Goal: Navigation & Orientation: Find specific page/section

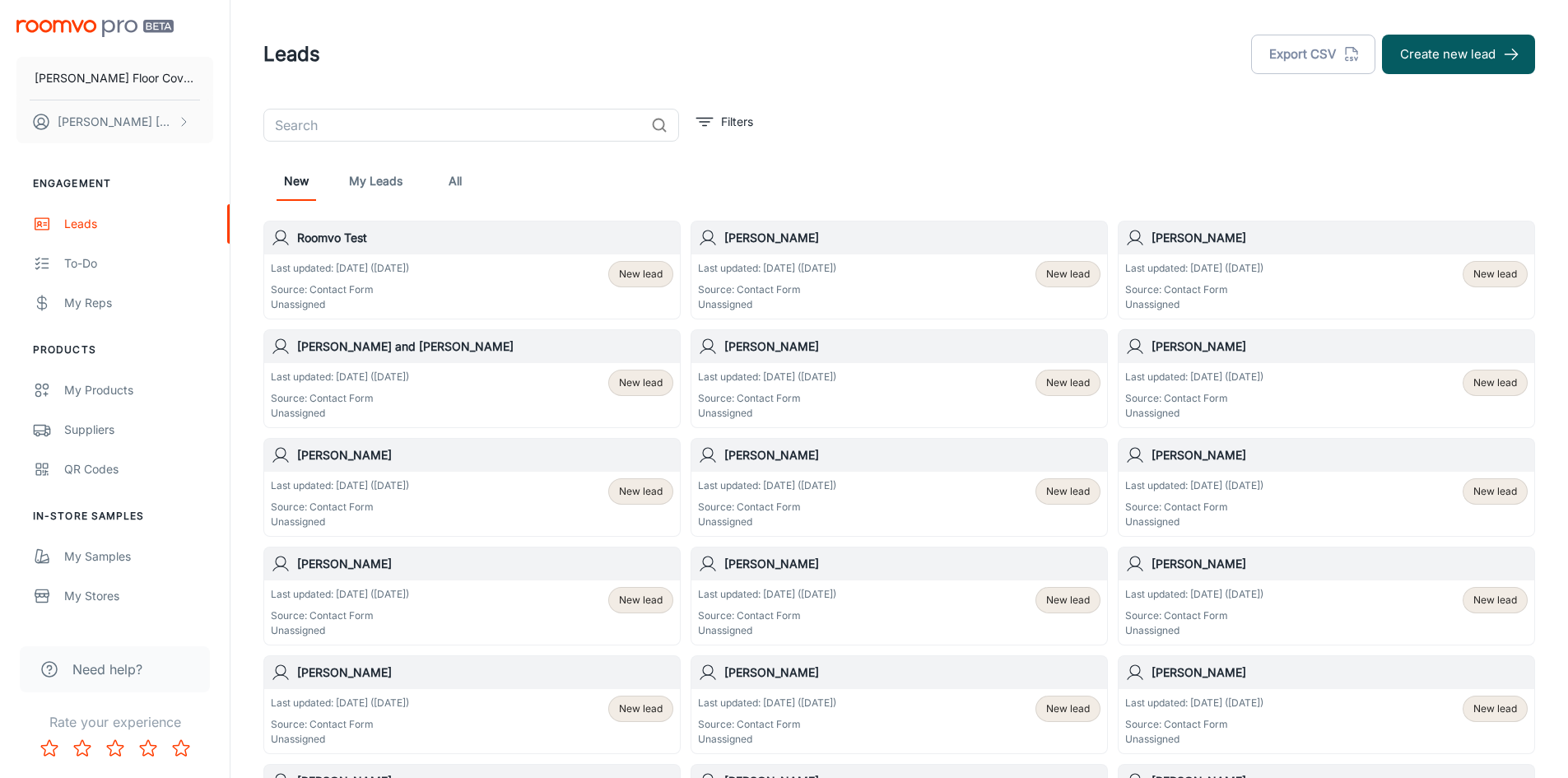
click at [456, 183] on link "All" at bounding box center [454, 181] width 40 height 40
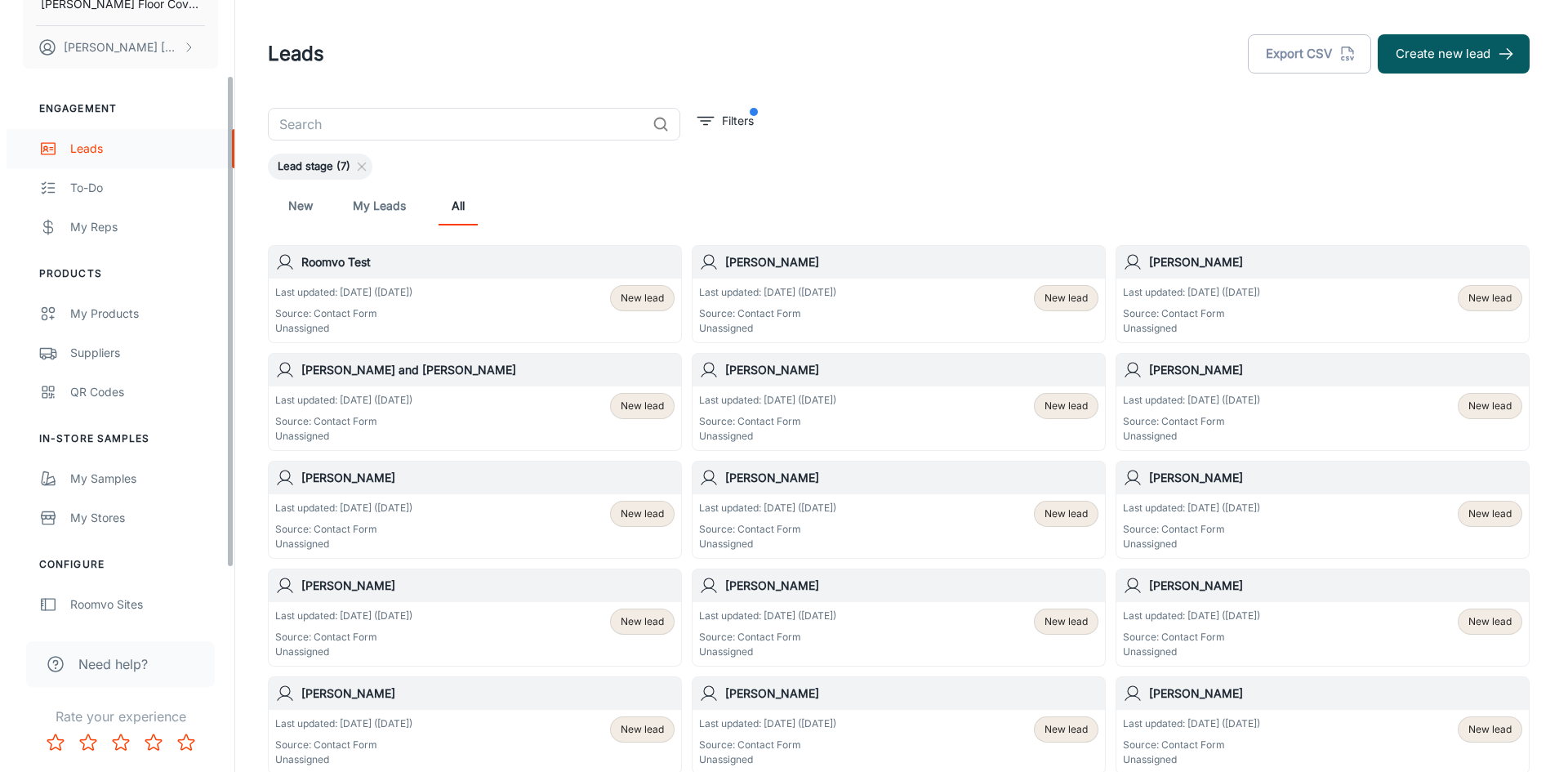
scroll to position [163, 0]
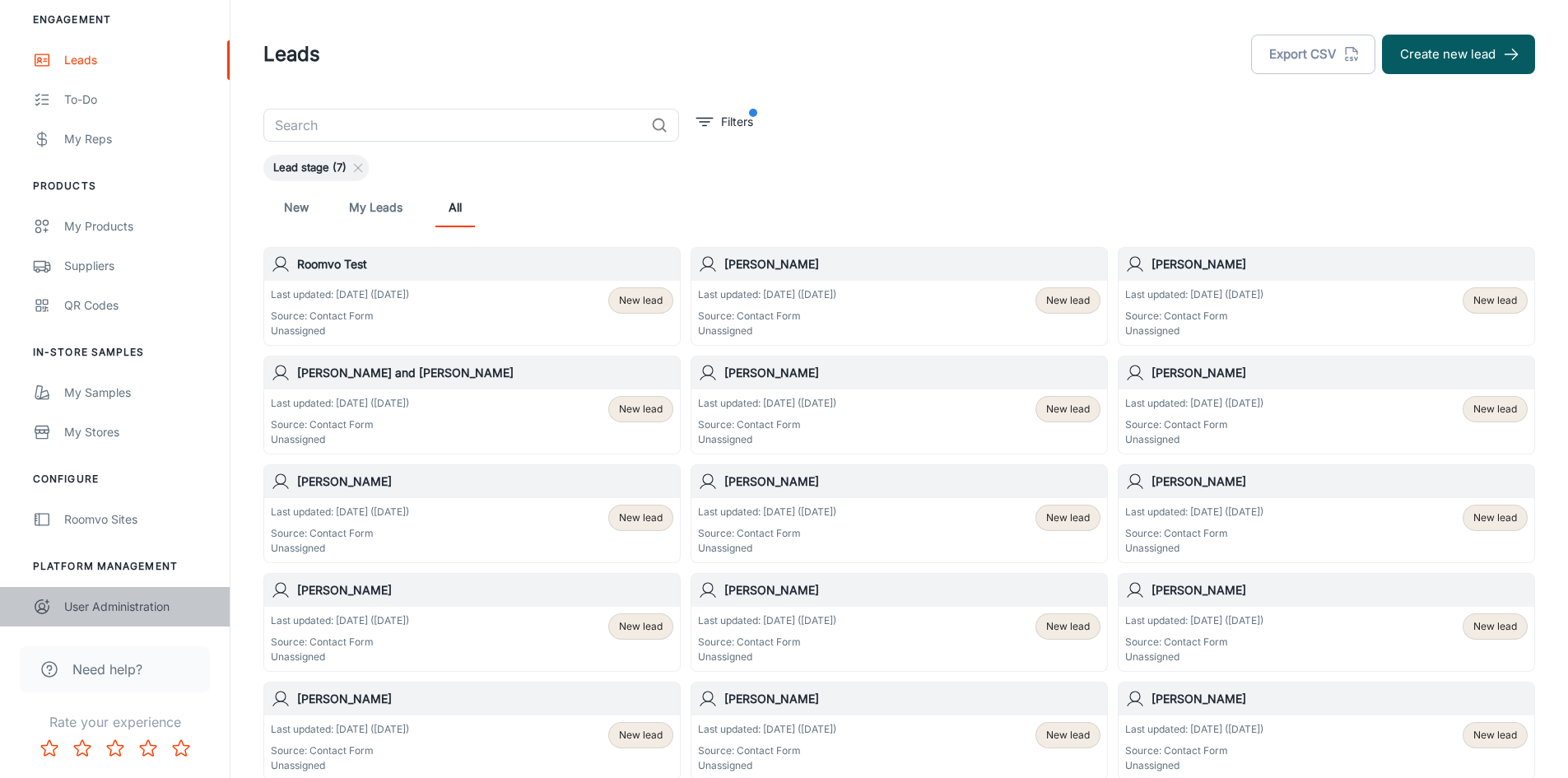
click at [115, 607] on div "User Administration" at bounding box center [139, 606] width 149 height 19
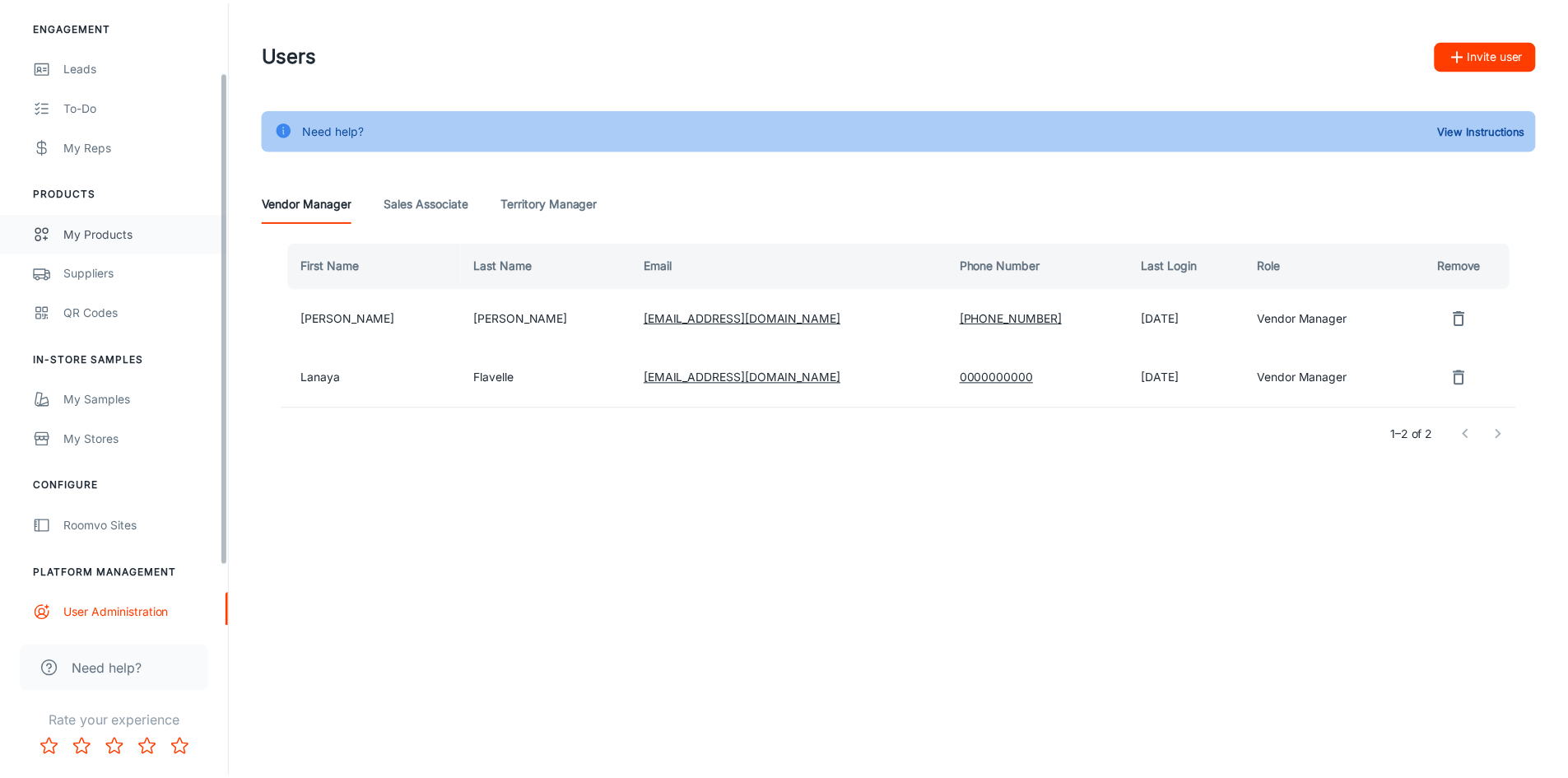
scroll to position [164, 0]
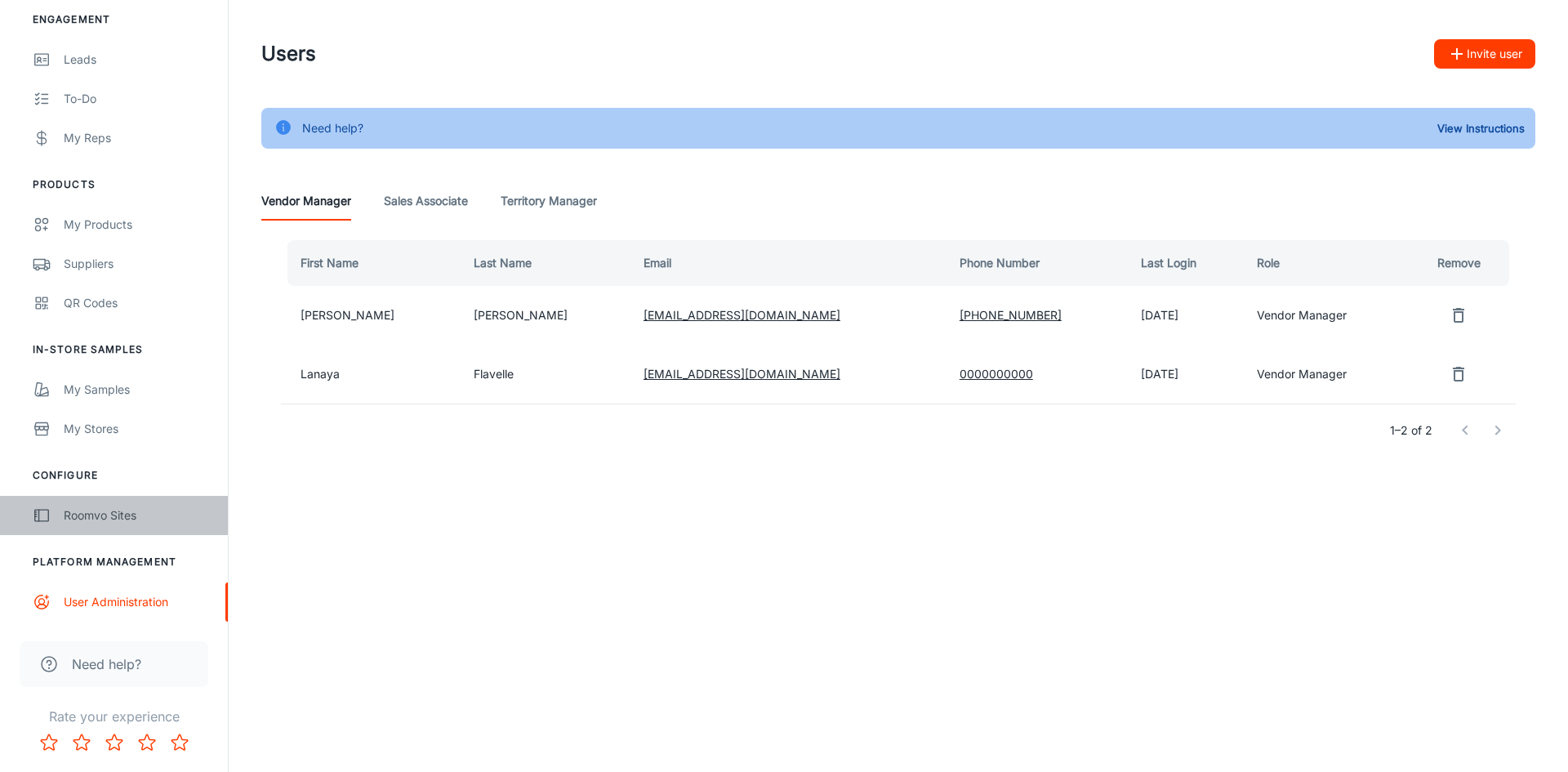
click at [70, 512] on div "Roomvo Sites" at bounding box center [137, 515] width 148 height 18
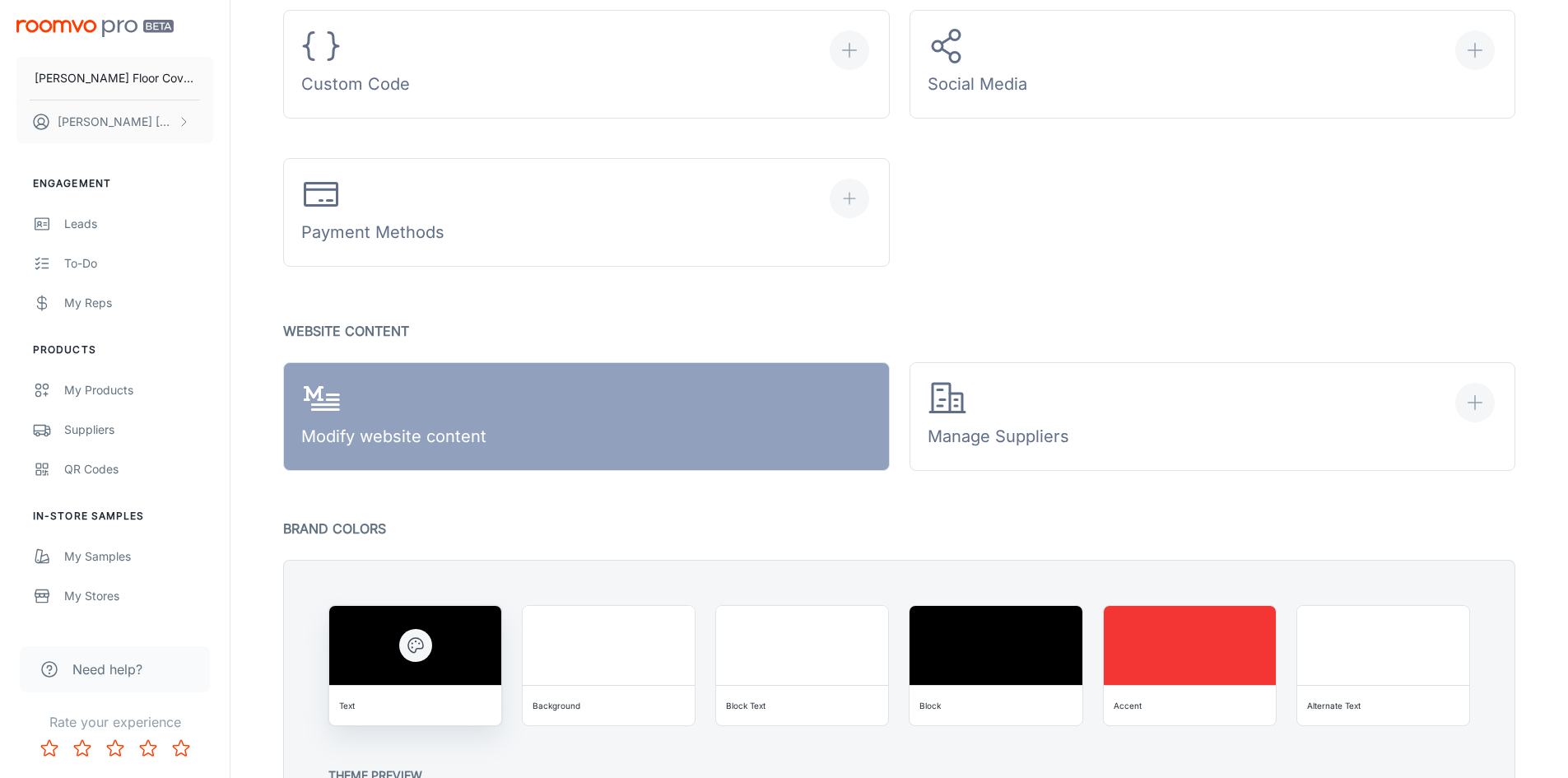
scroll to position [823, 0]
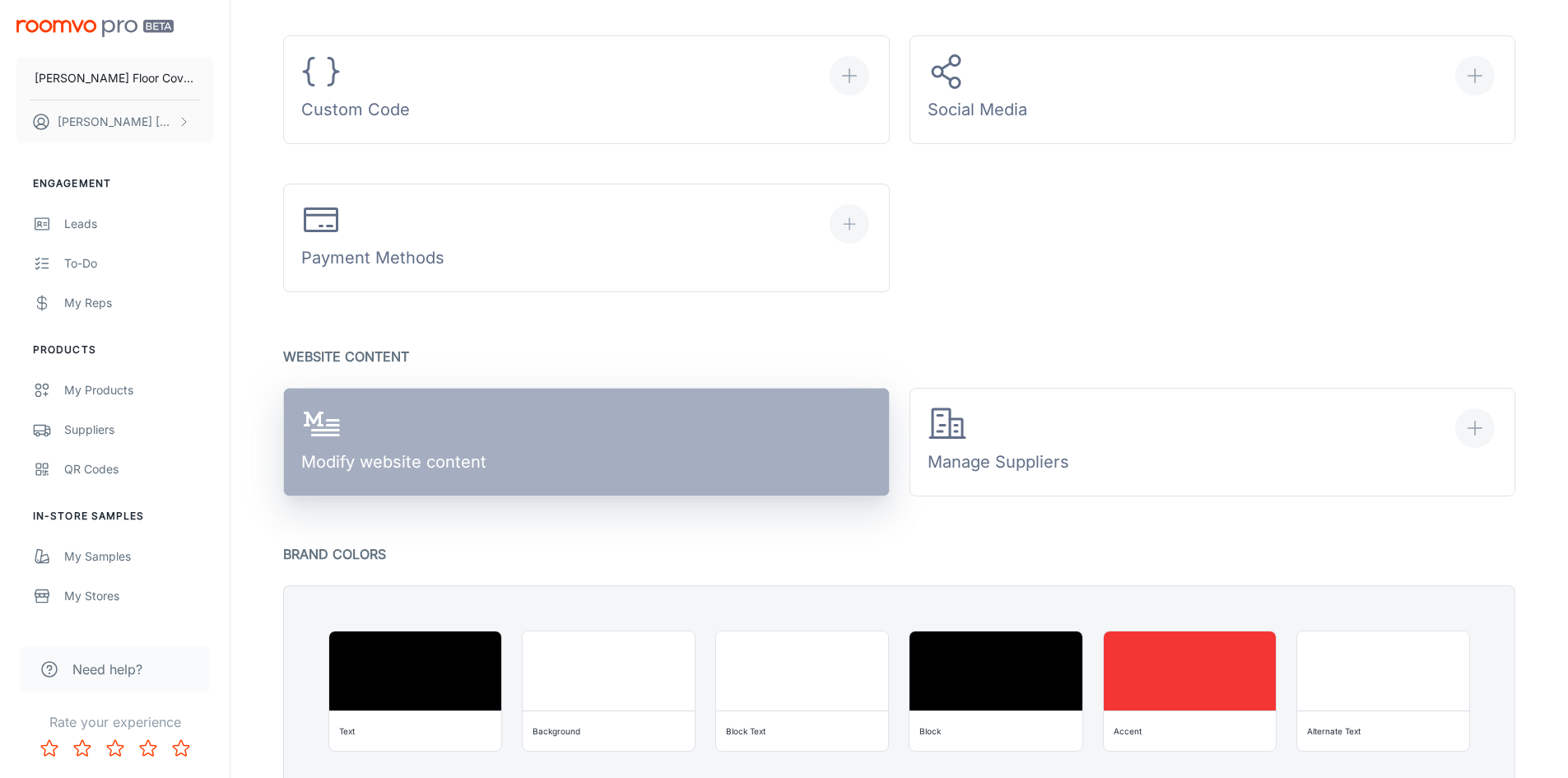
click at [511, 457] on link "Modify website content" at bounding box center [587, 441] width 607 height 108
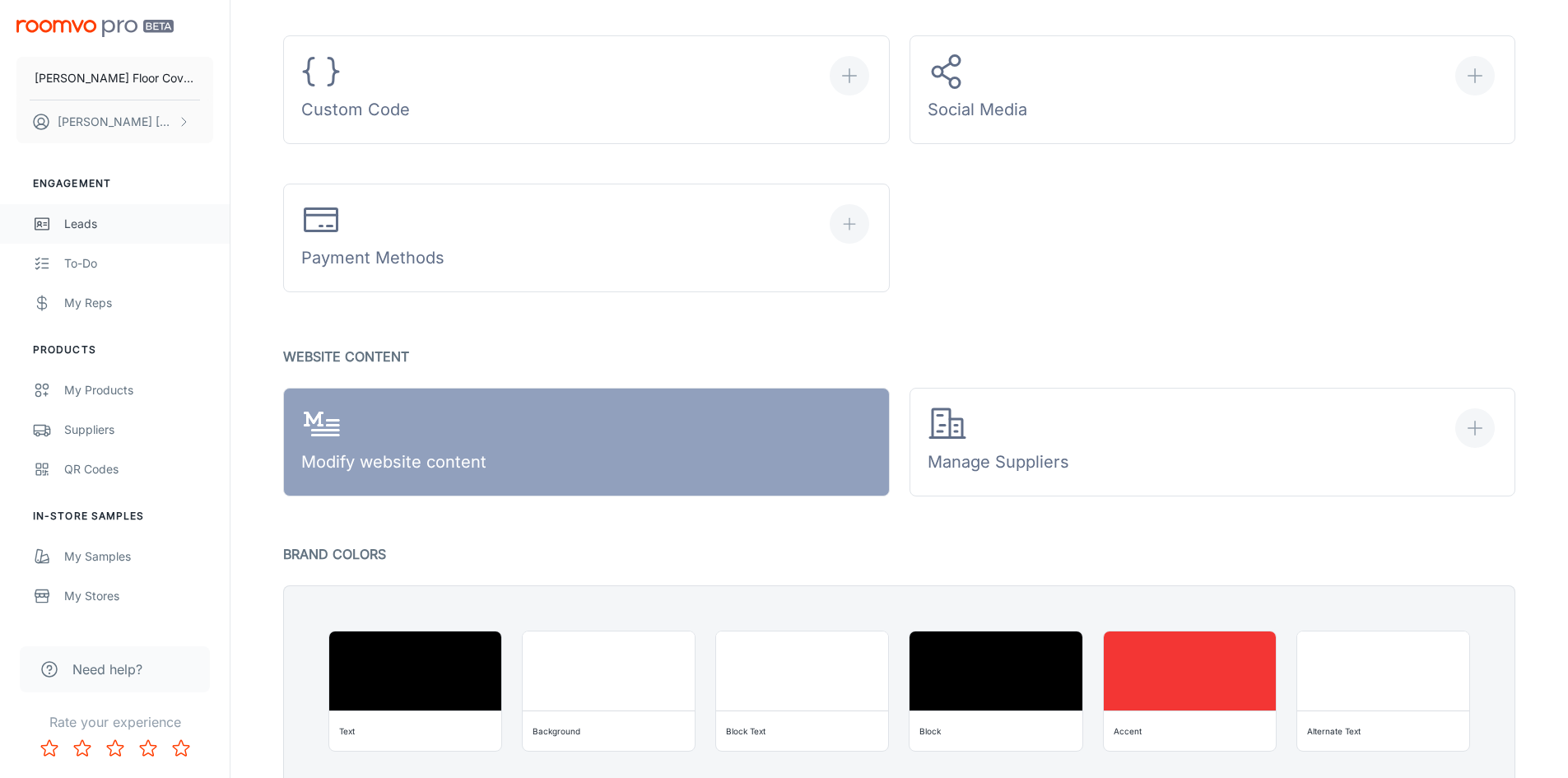
click at [71, 221] on div "Leads" at bounding box center [139, 223] width 149 height 19
